Goal: Transaction & Acquisition: Purchase product/service

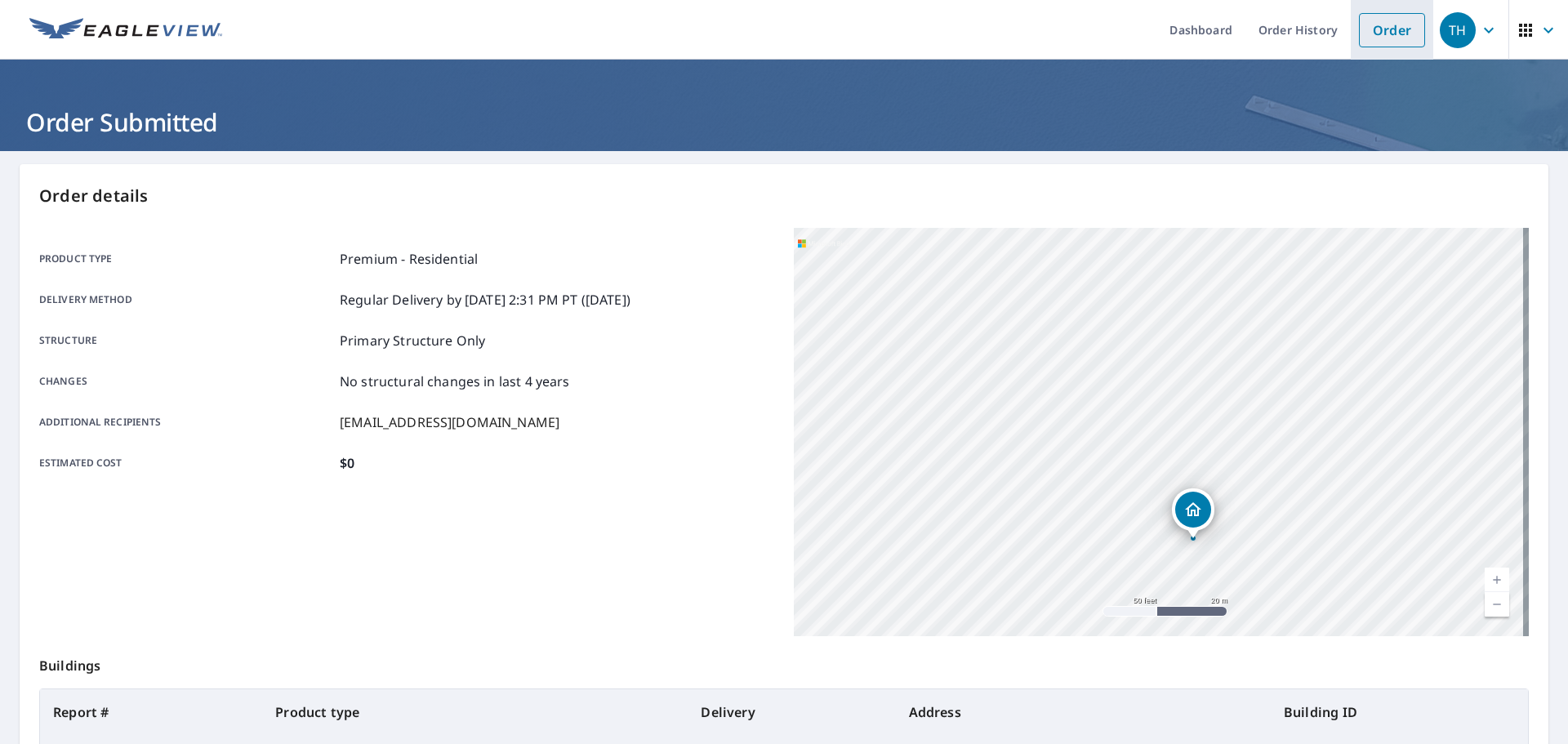
click at [1389, 23] on link "Order" at bounding box center [1392, 30] width 66 height 34
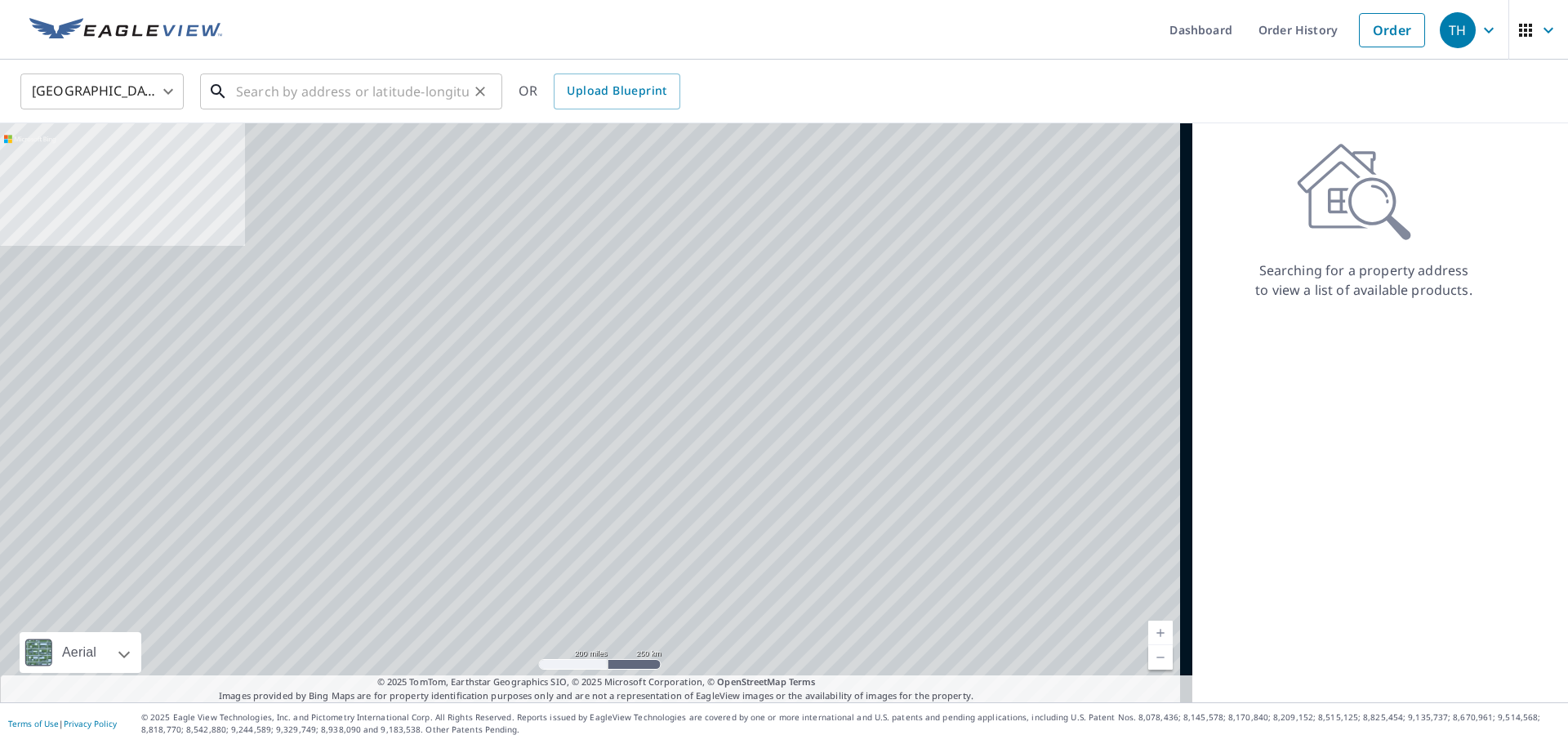
click at [385, 88] on input "text" at bounding box center [352, 91] width 232 height 46
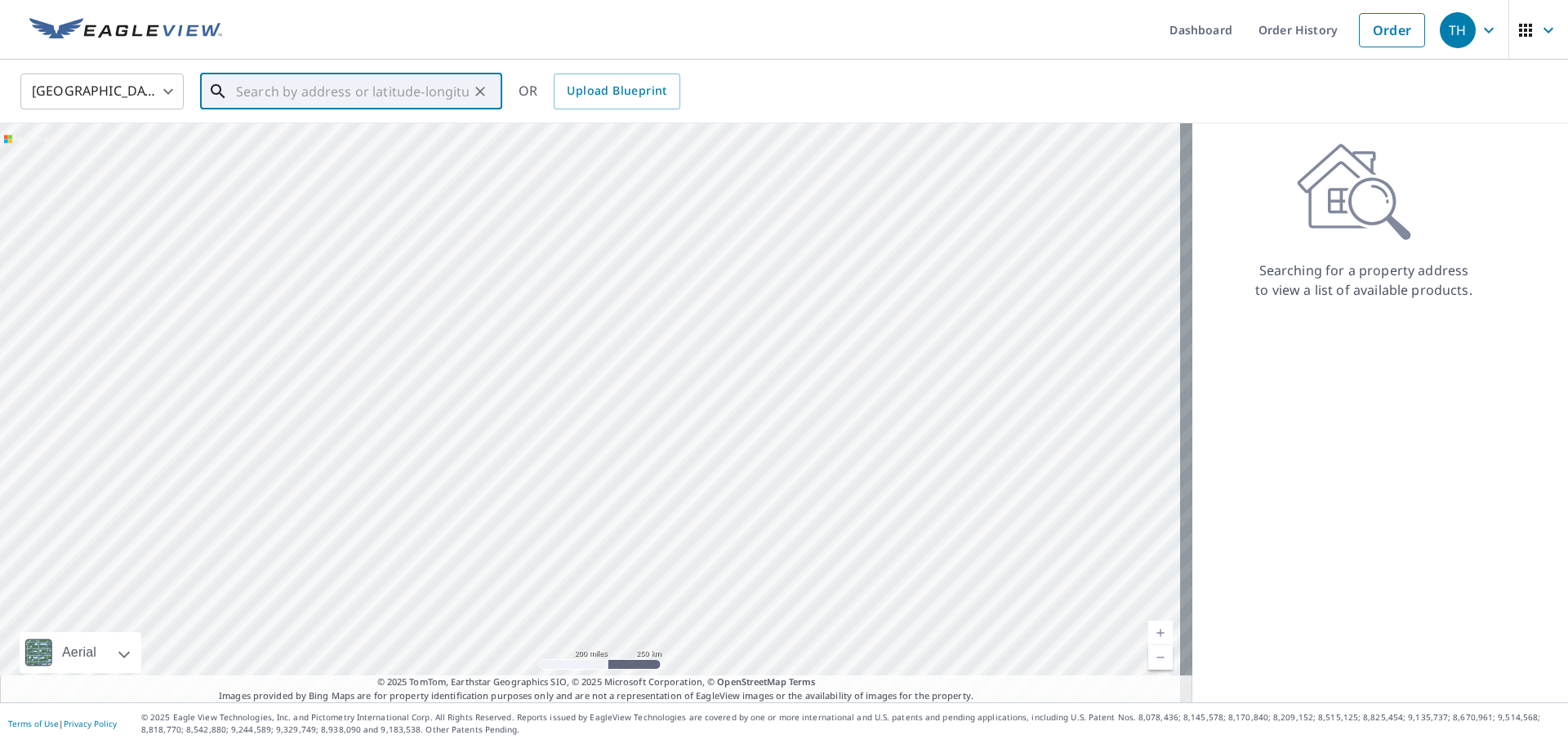
paste input "[STREET_ADDRESS]"
click at [306, 150] on p "[GEOGRAPHIC_DATA]" at bounding box center [360, 157] width 257 height 17
type input "[STREET_ADDRESS]"
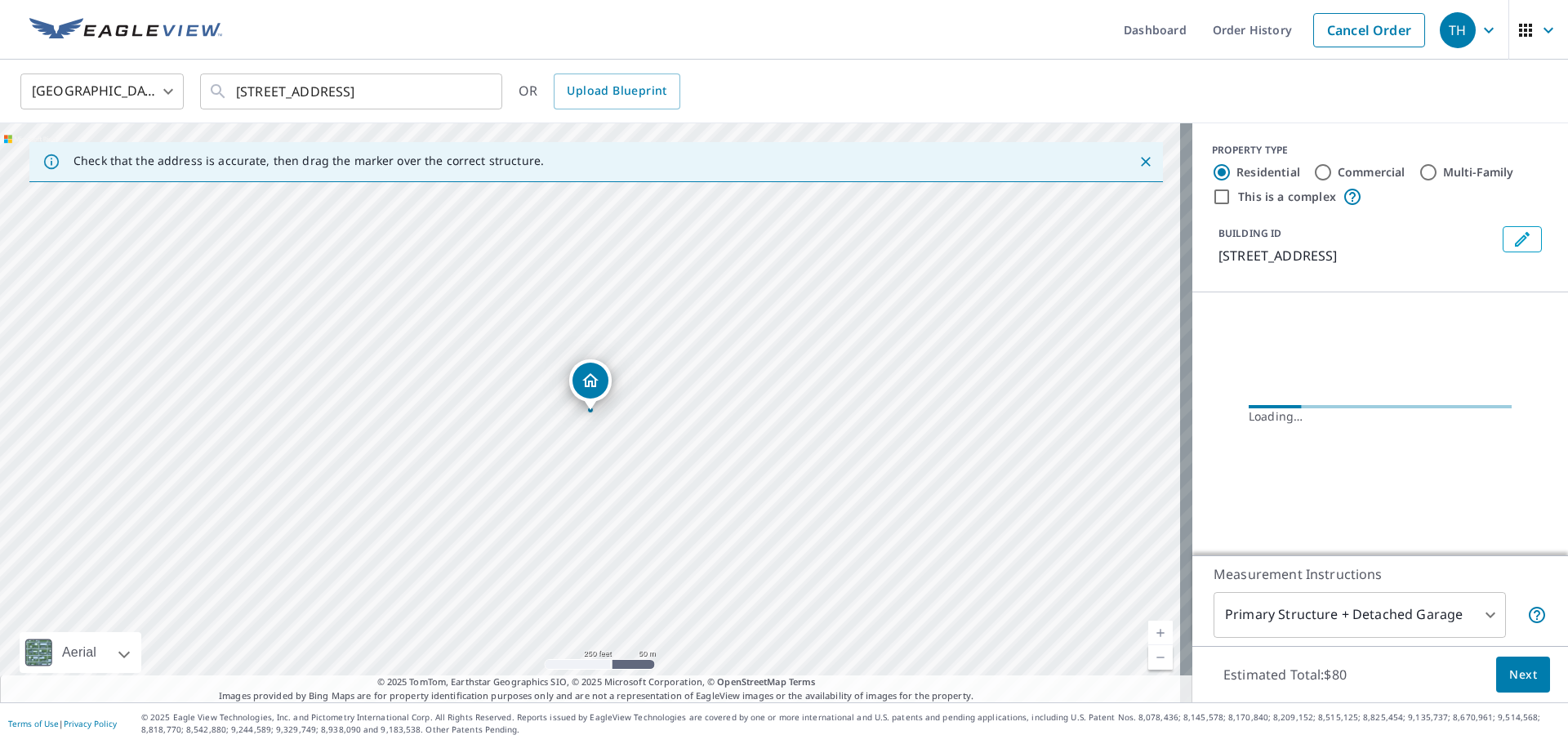
click at [1298, 610] on body "TH TH Dashboard Order History Cancel Order TH [GEOGRAPHIC_DATA] US ​ [STREET_AD…" at bounding box center [784, 372] width 1568 height 744
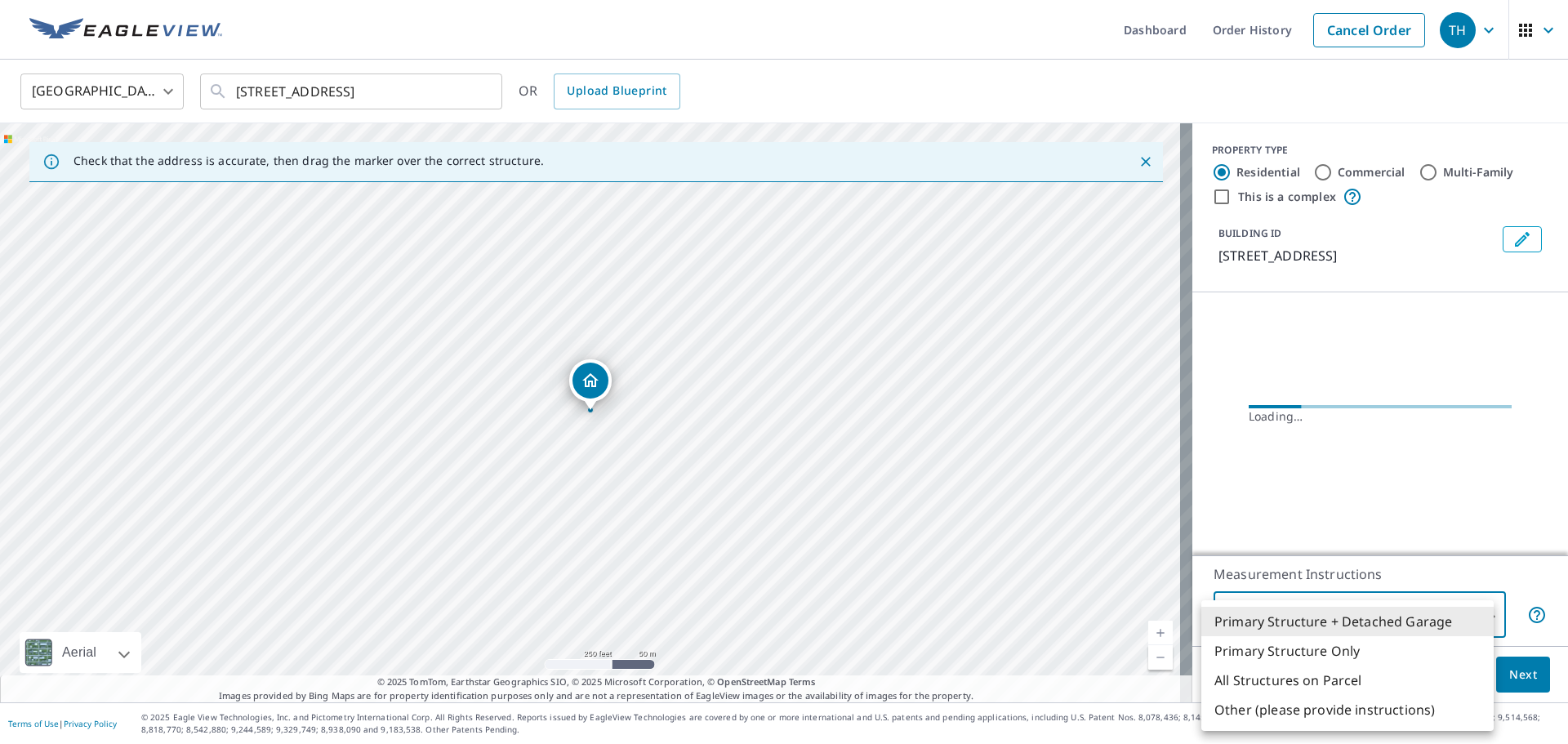
click at [1309, 655] on li "Primary Structure Only" at bounding box center [1348, 650] width 293 height 29
type input "2"
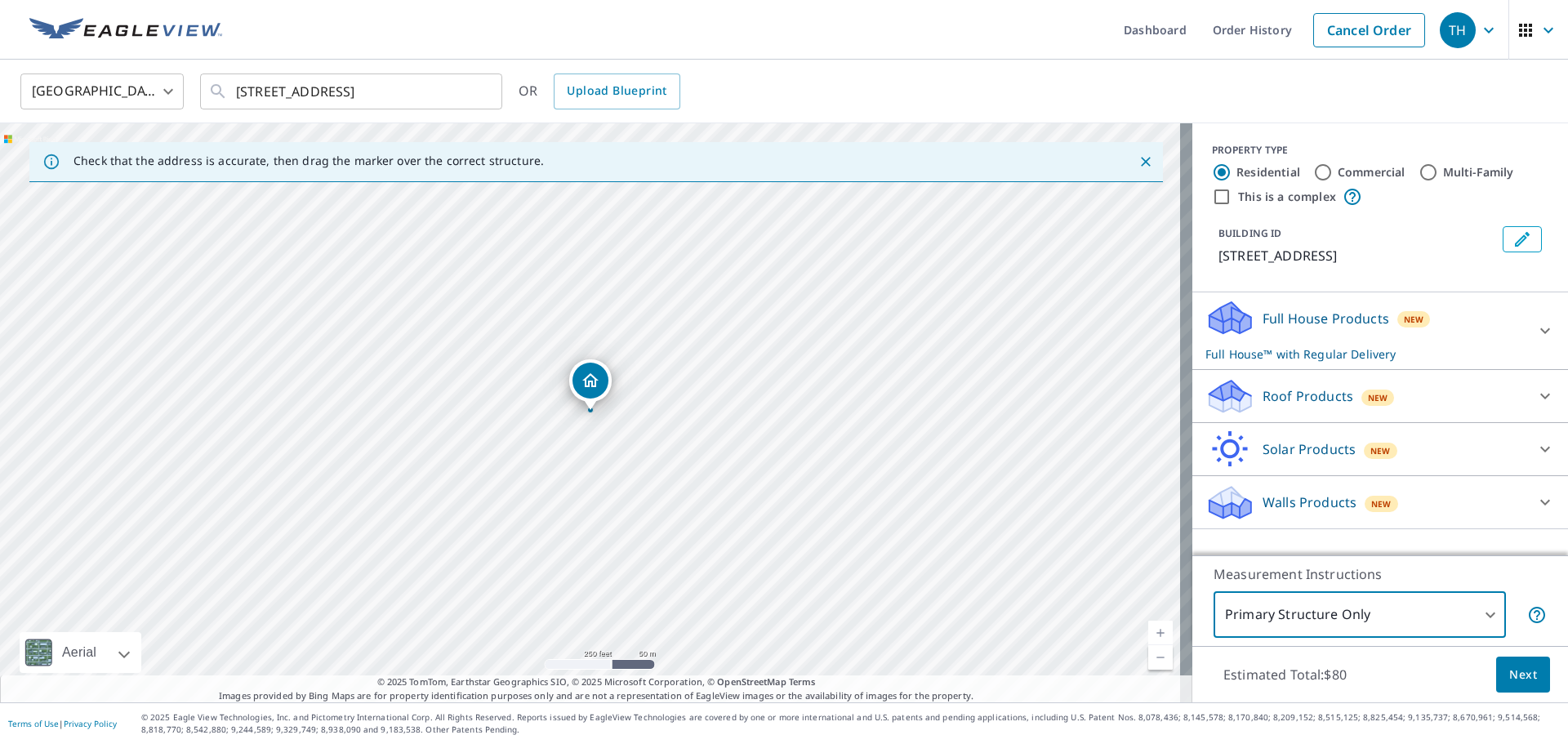
click at [1327, 405] on p "Roof Products" at bounding box center [1308, 395] width 90 height 19
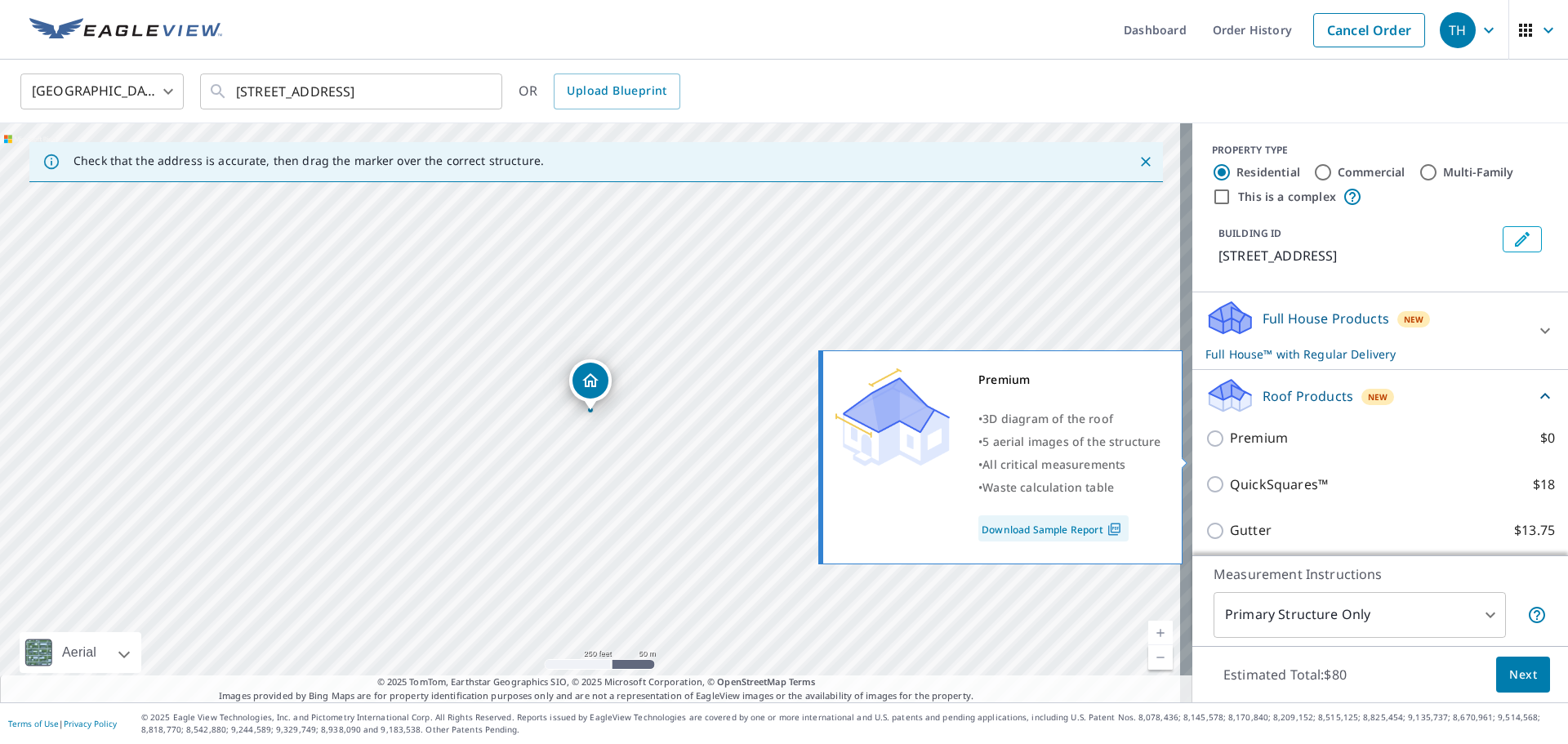
click at [1242, 448] on p "Premium" at bounding box center [1259, 438] width 58 height 20
click at [1230, 448] on input "Premium $0" at bounding box center [1217, 438] width 24 height 19
checkbox input "true"
checkbox input "false"
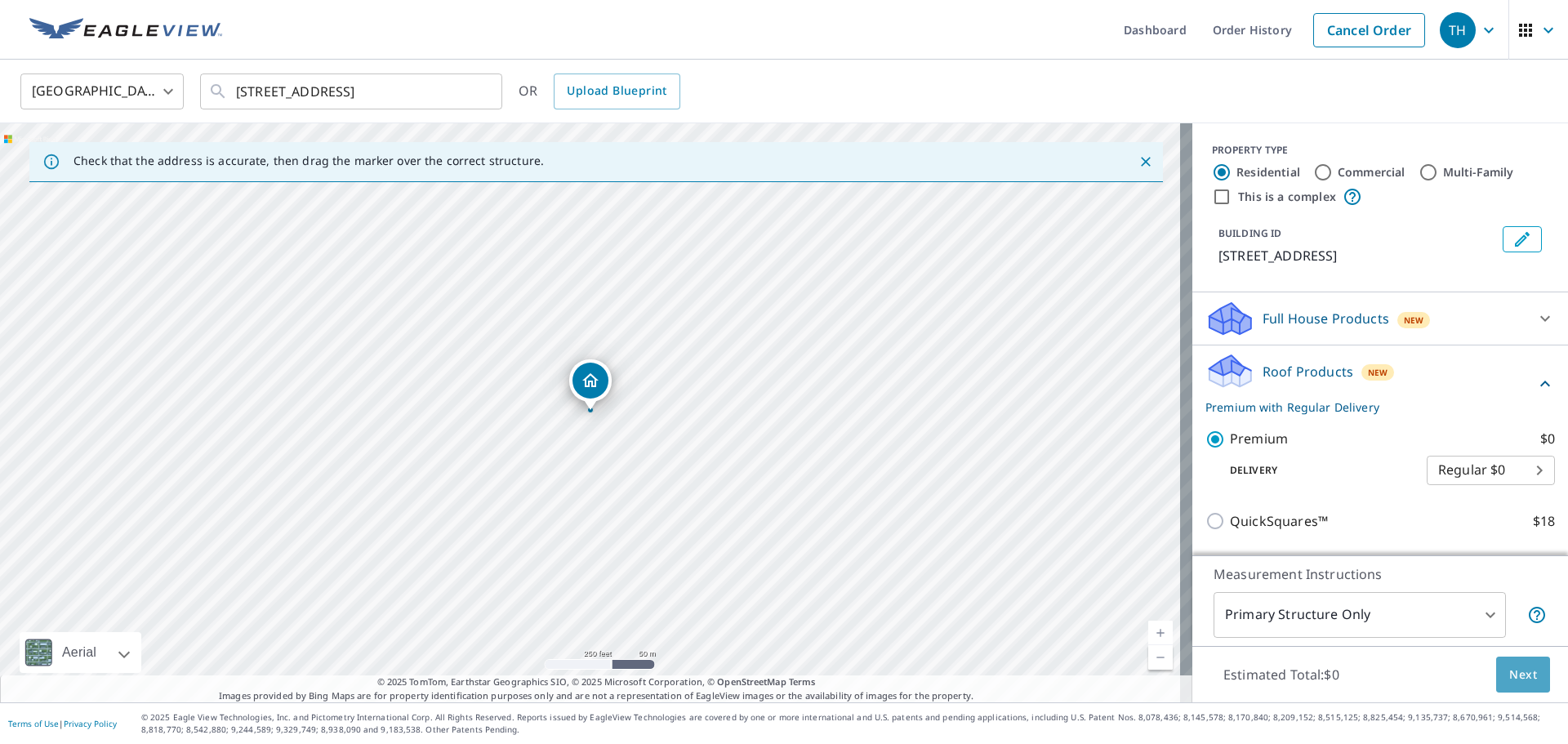
click at [1509, 687] on button "Next" at bounding box center [1523, 675] width 54 height 37
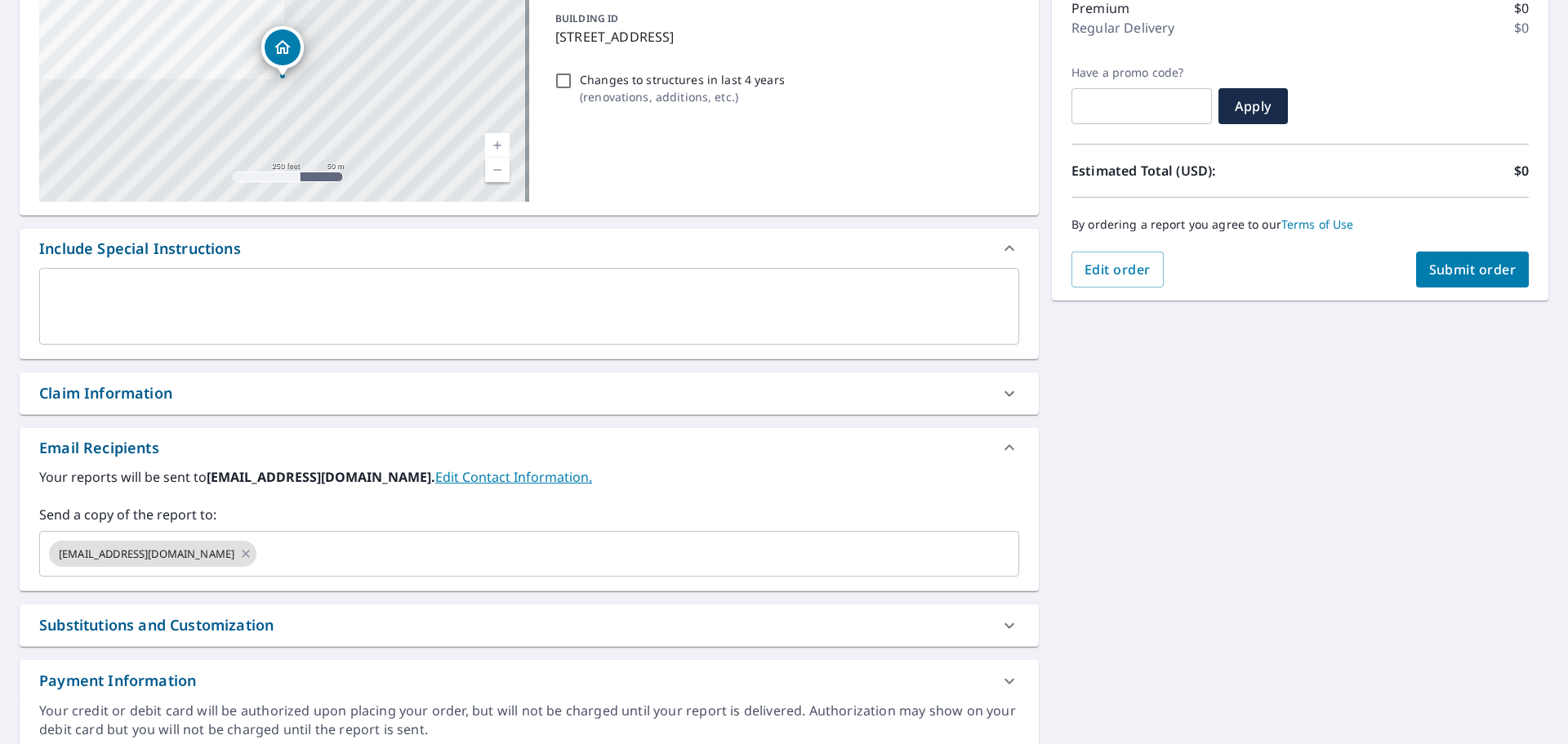
scroll to position [245, 0]
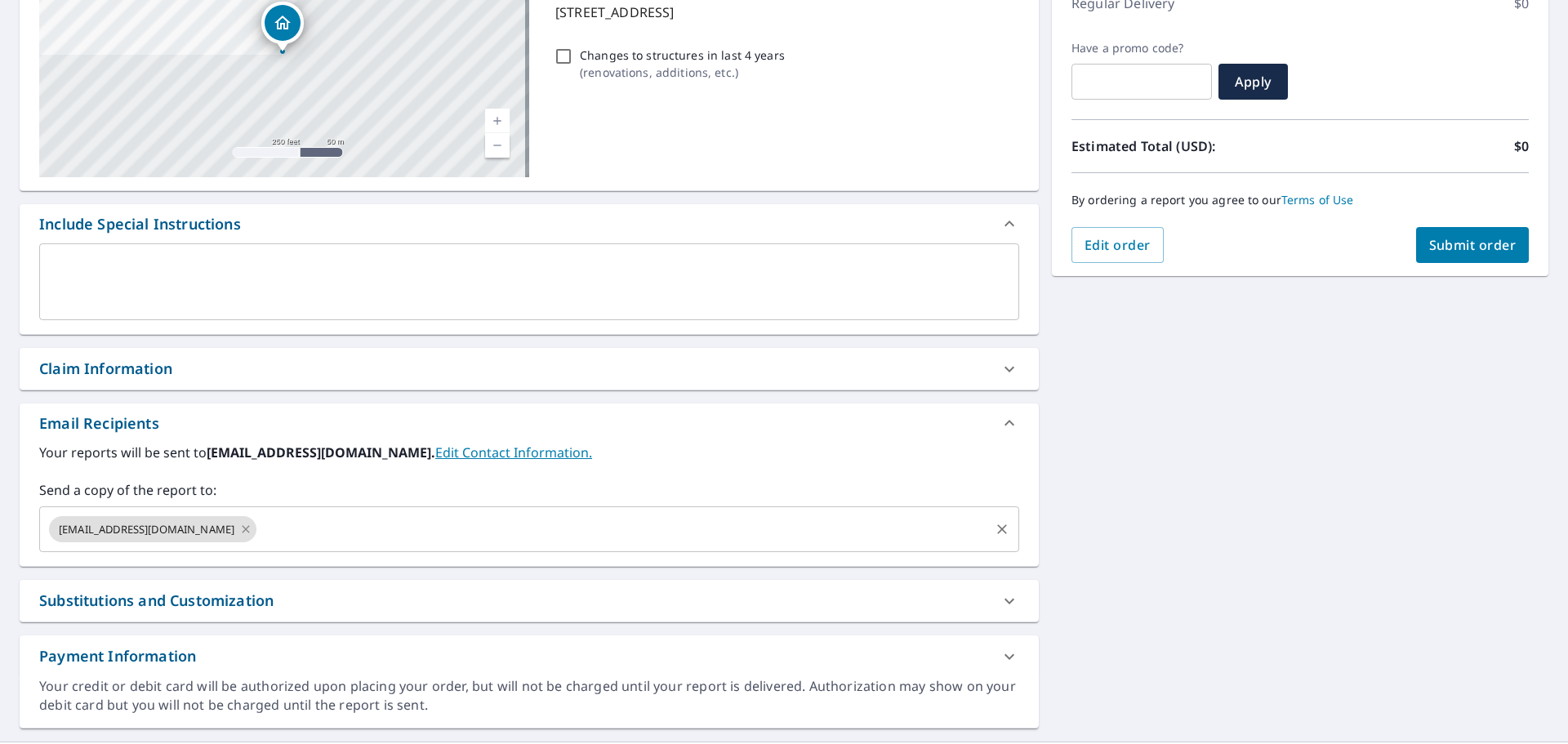
click at [239, 537] on icon at bounding box center [246, 528] width 13 height 18
click at [239, 537] on input "text" at bounding box center [517, 528] width 941 height 31
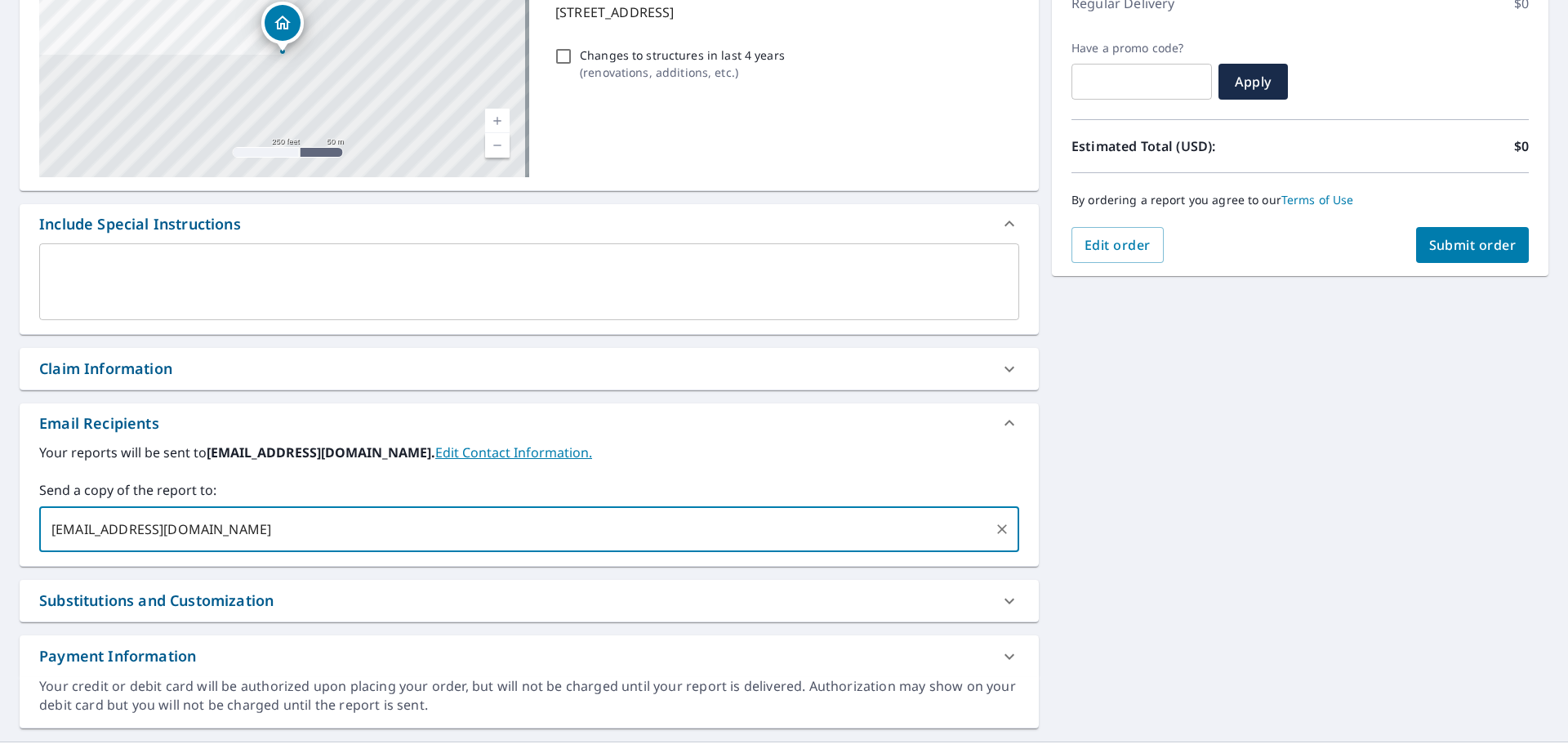
type input "[EMAIL_ADDRESS][DOMAIN_NAME]"
click at [1482, 252] on span "Submit order" at bounding box center [1473, 244] width 87 height 18
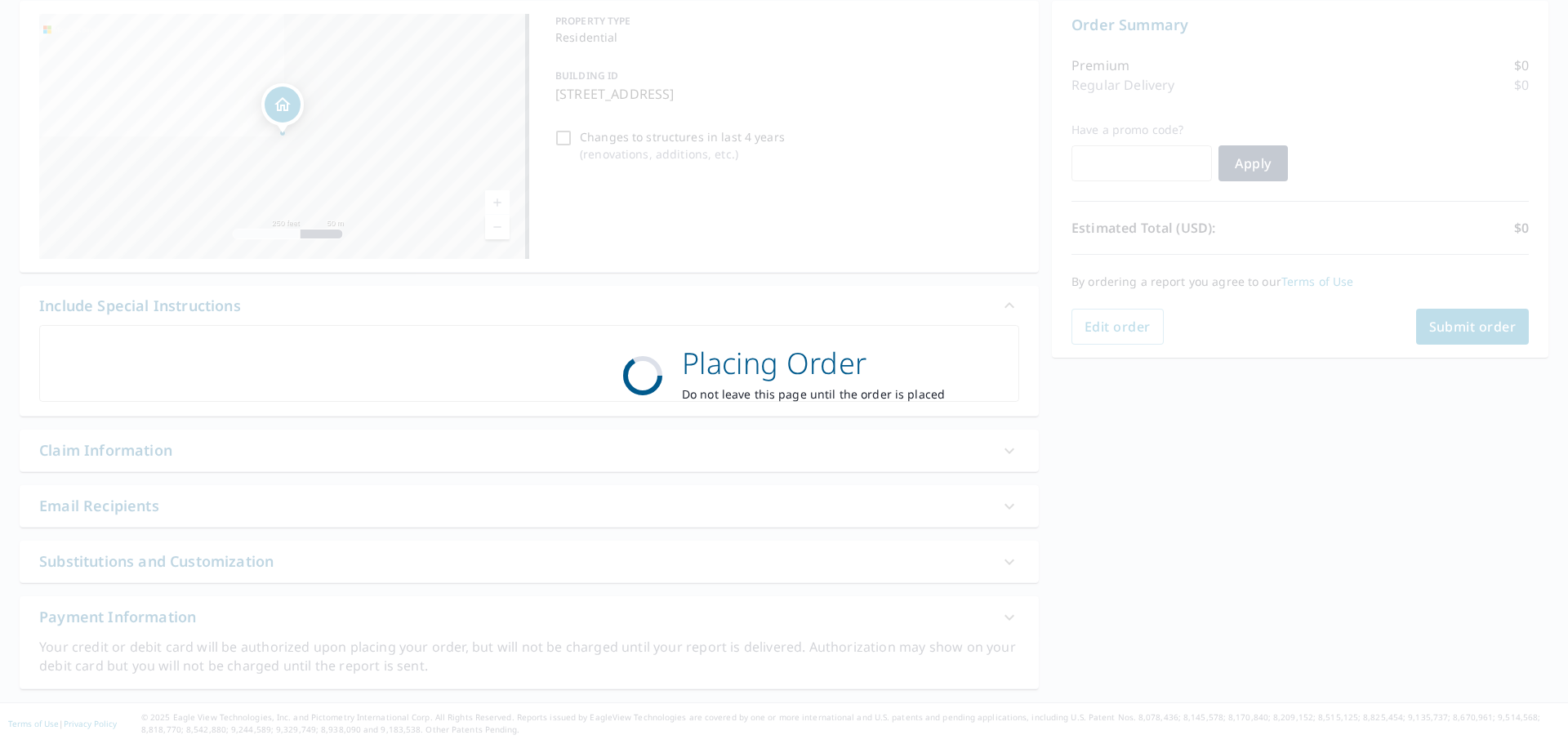
scroll to position [163, 0]
